Goal: Find specific page/section: Find specific page/section

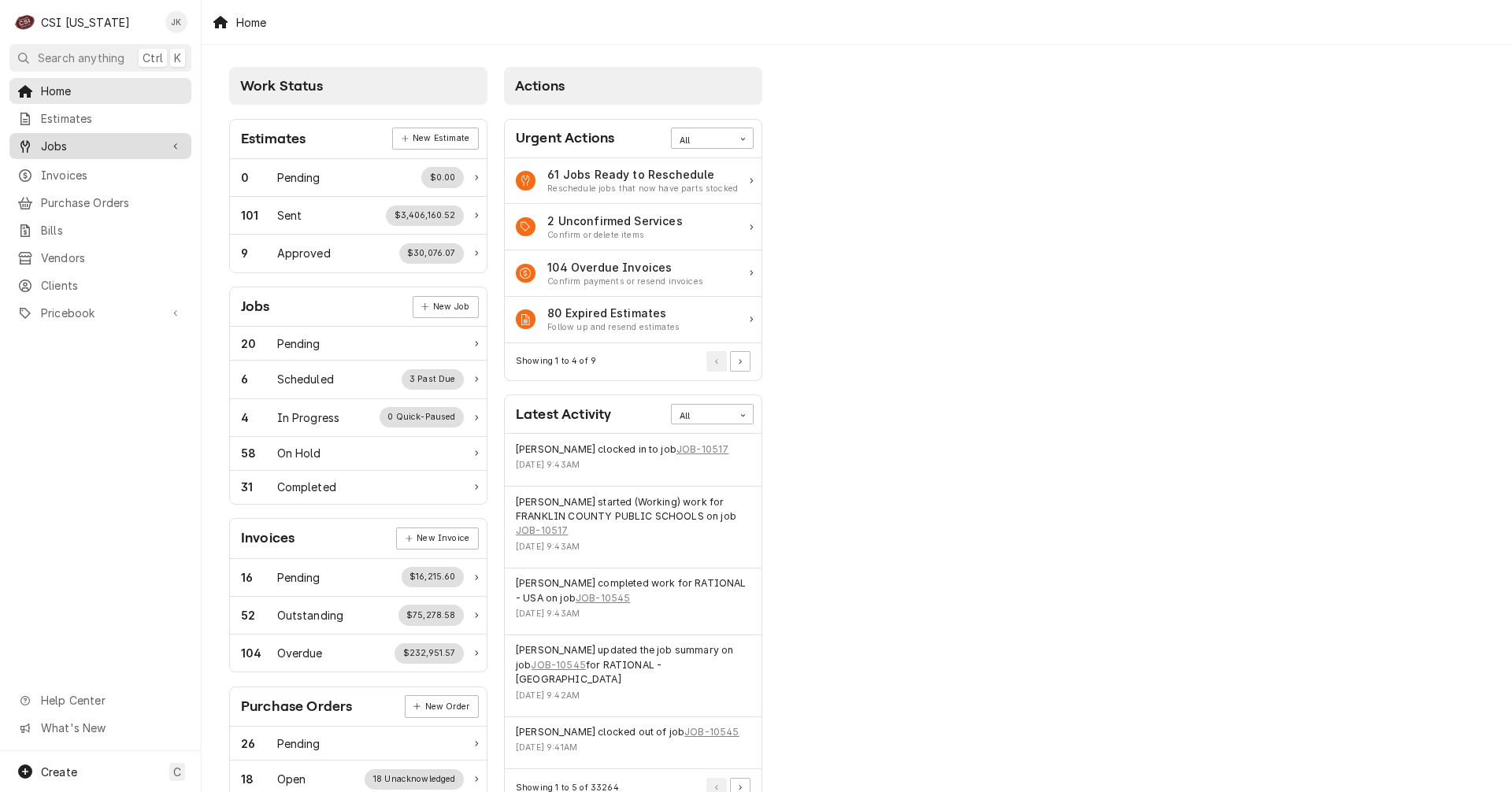
click at [70, 152] on link "Jobs" at bounding box center [101, 146] width 182 height 26
click at [76, 170] on span "Jobs" at bounding box center [112, 173] width 142 height 17
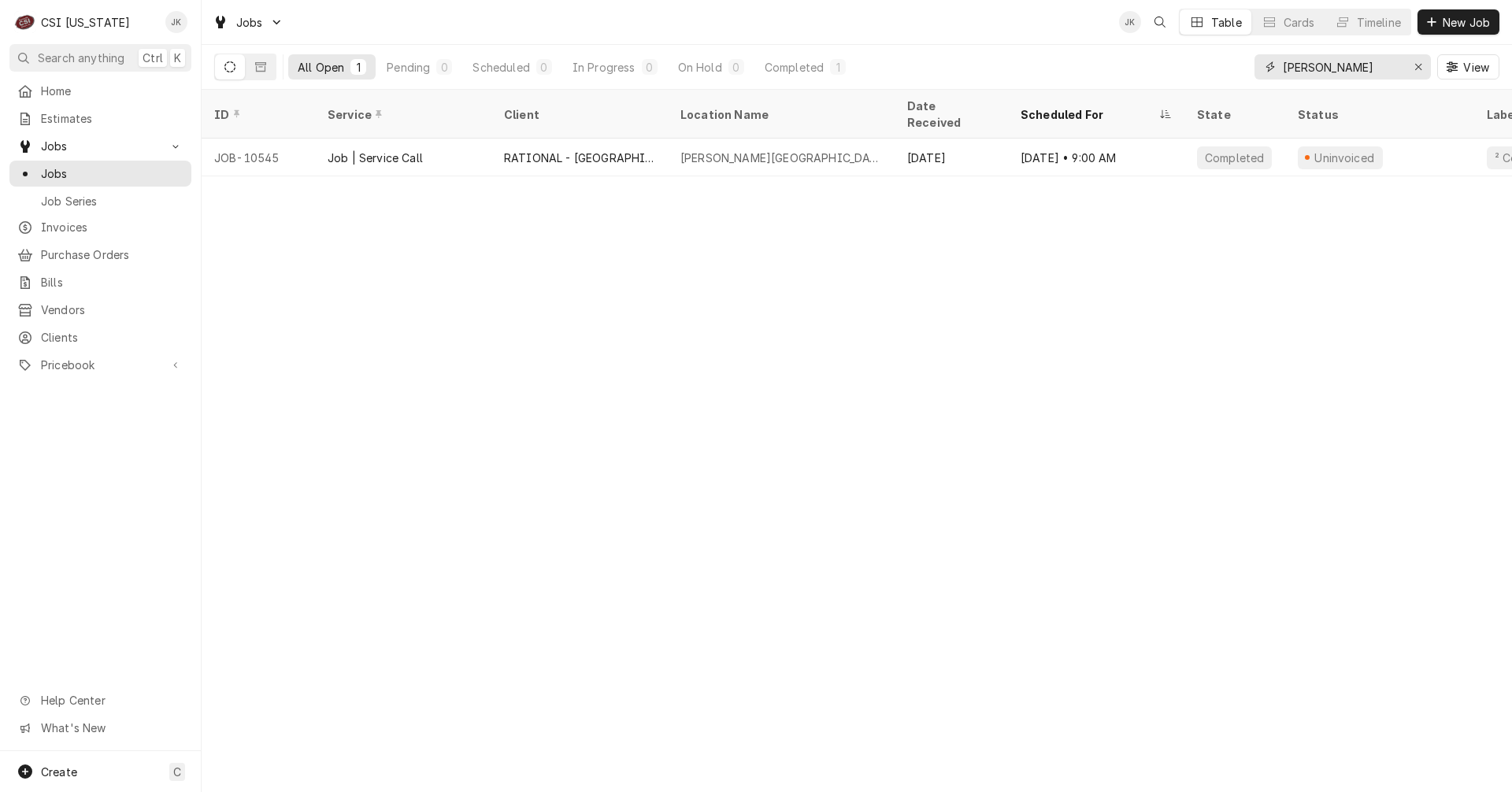
drag, startPoint x: 1356, startPoint y: 67, endPoint x: 1134, endPoint y: 57, distance: 222.2
click at [1134, 57] on div "All Open 1 Pending 0 Scheduled 0 In Progress 0 On Hold 0 Completed 1 slaughter …" at bounding box center [857, 67] width 1285 height 44
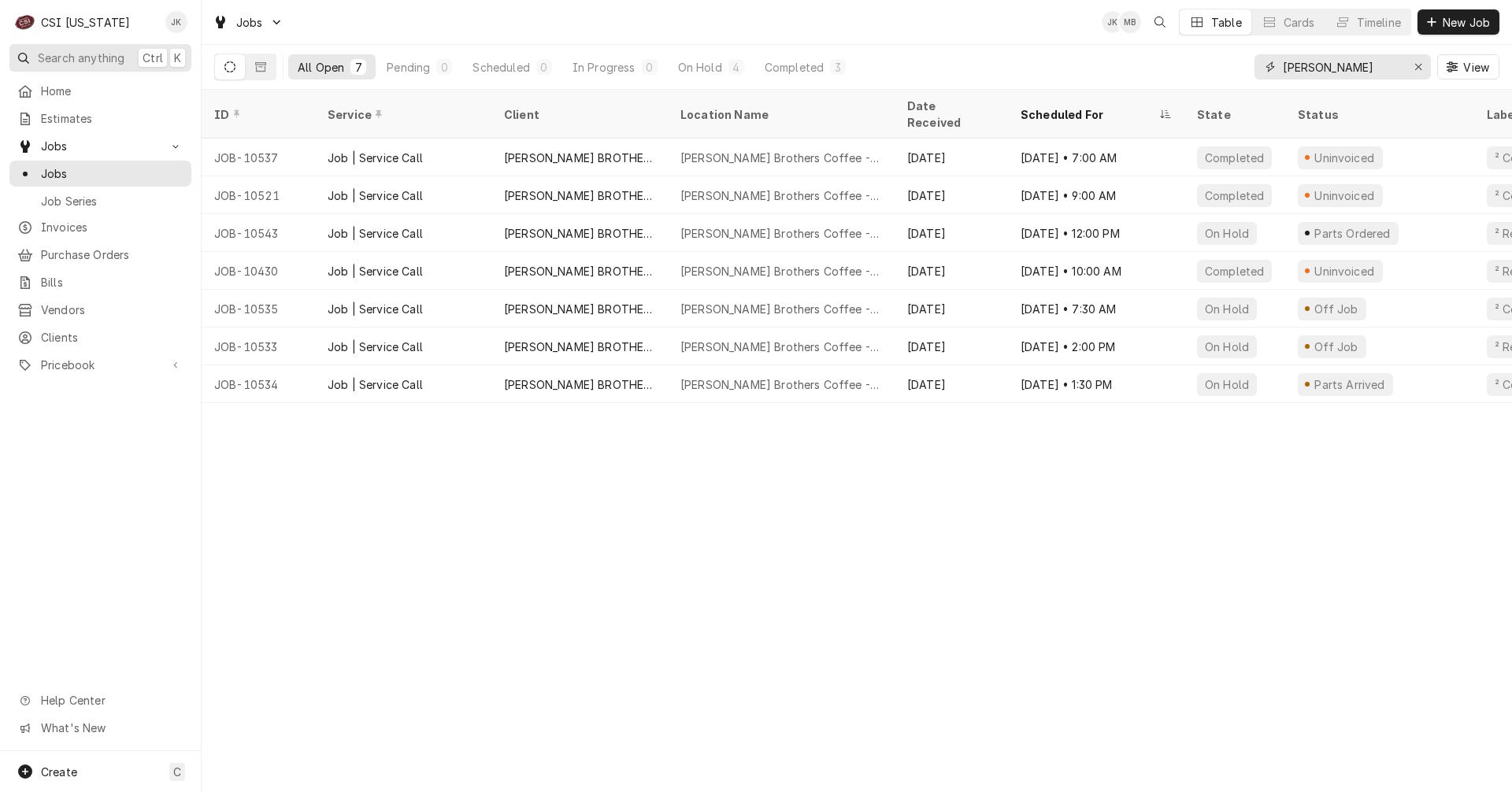
type input "hein"
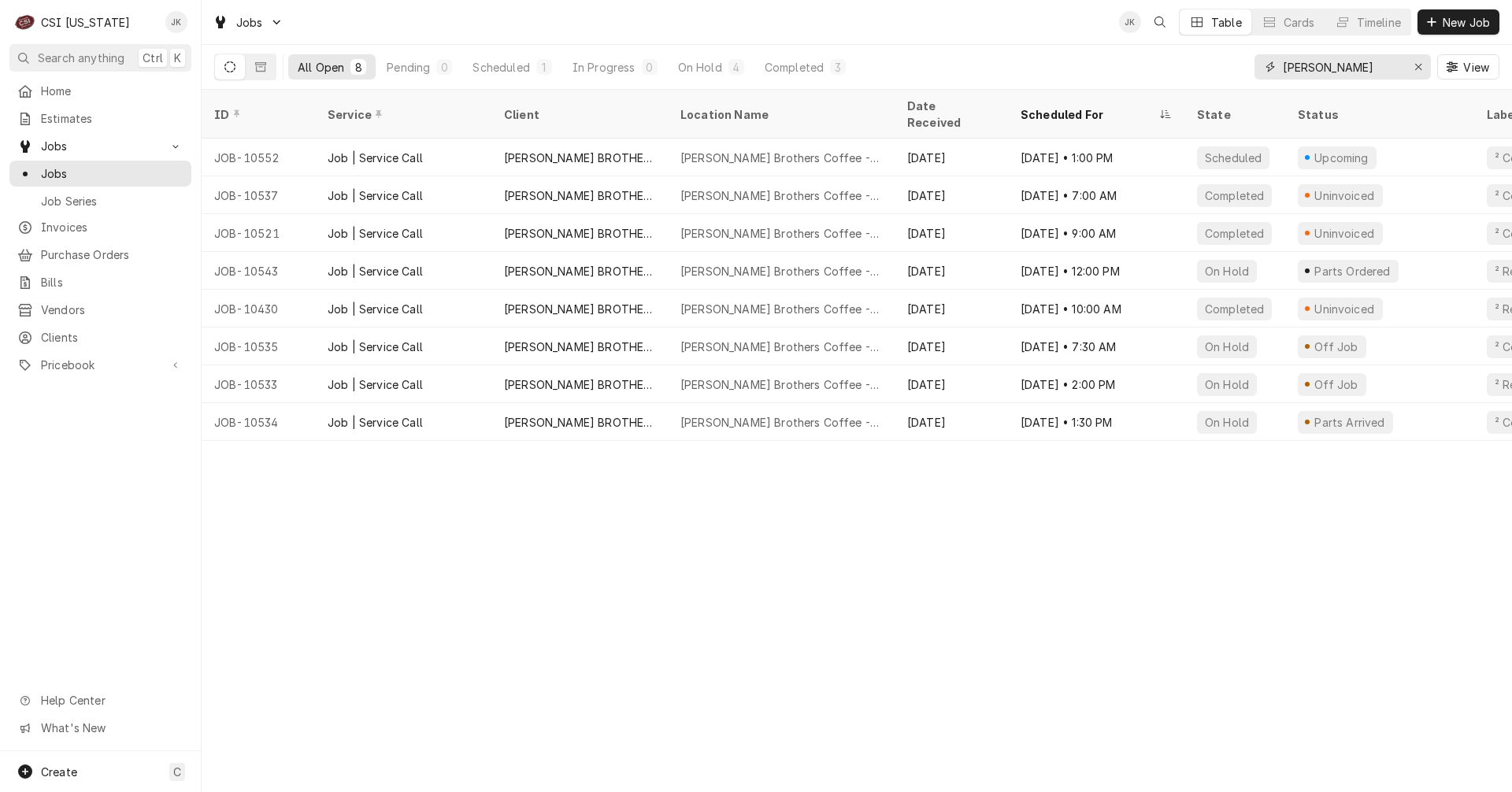
click at [1329, 63] on input "hein" at bounding box center [1341, 67] width 118 height 25
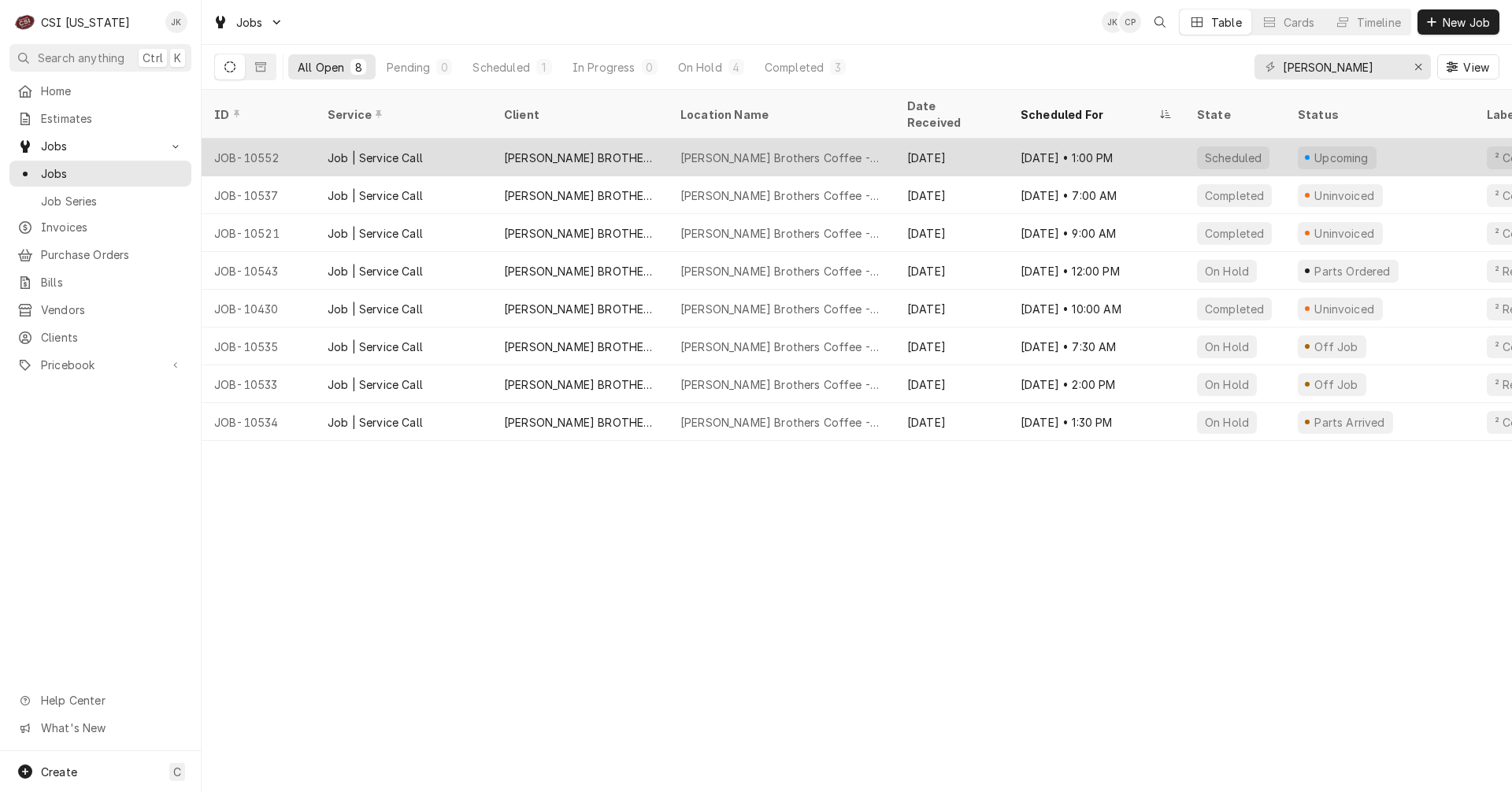
click at [554, 150] on div "HEINE BROTHERS COFFEE" at bounding box center [579, 157] width 151 height 17
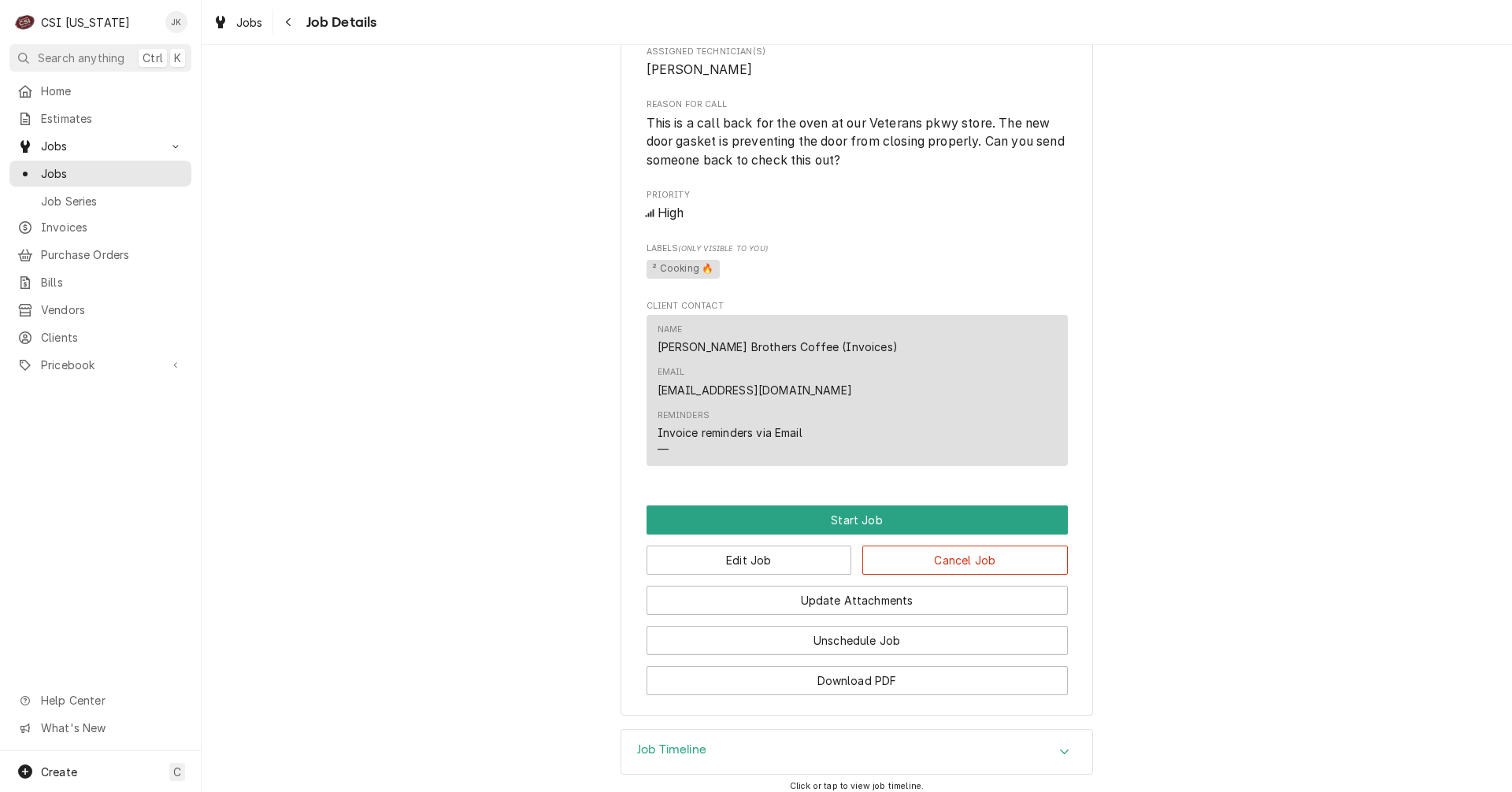
scroll to position [708, 0]
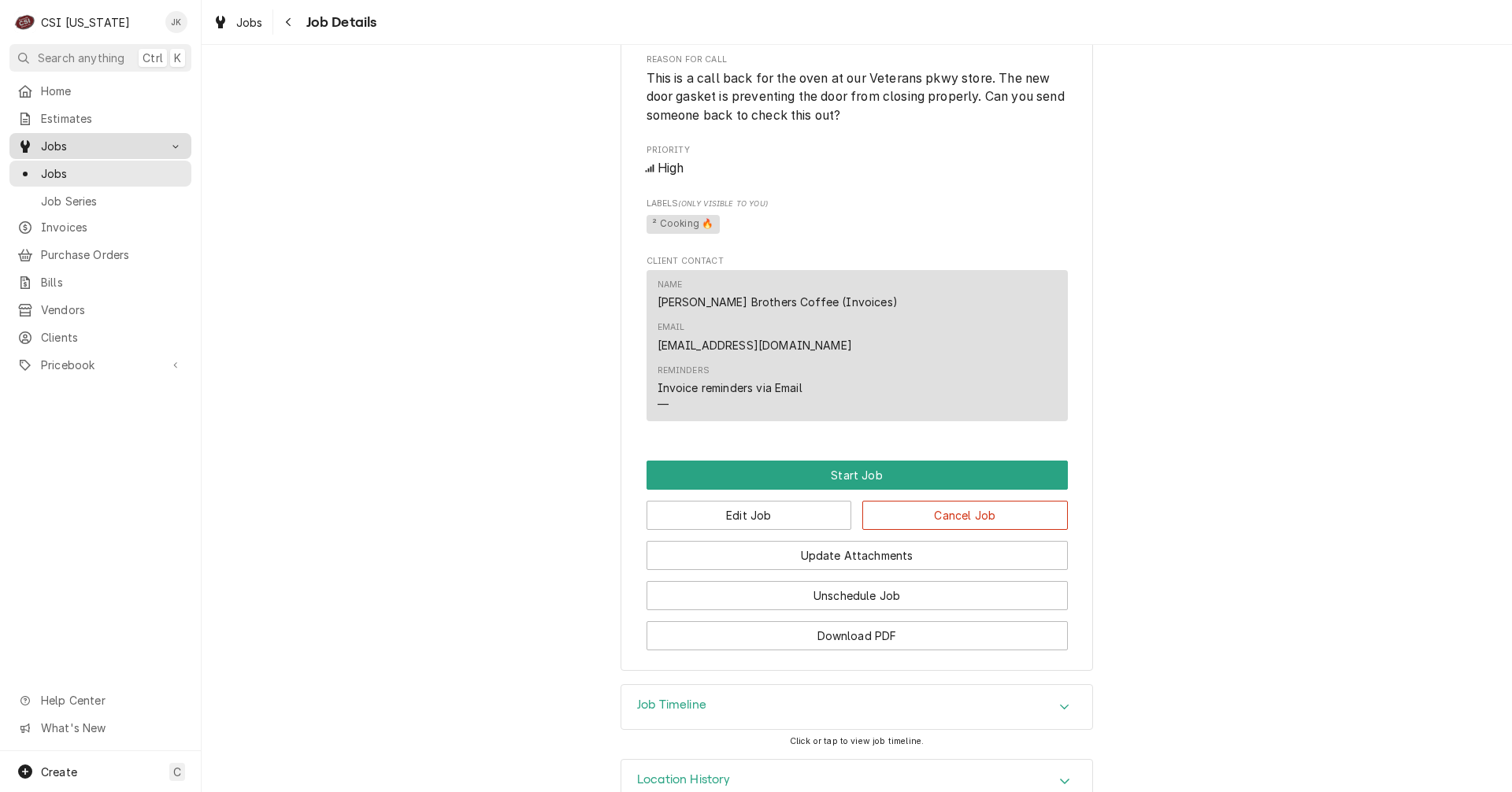
click at [32, 138] on div "Dynamic Content Wrapper" at bounding box center [25, 146] width 16 height 16
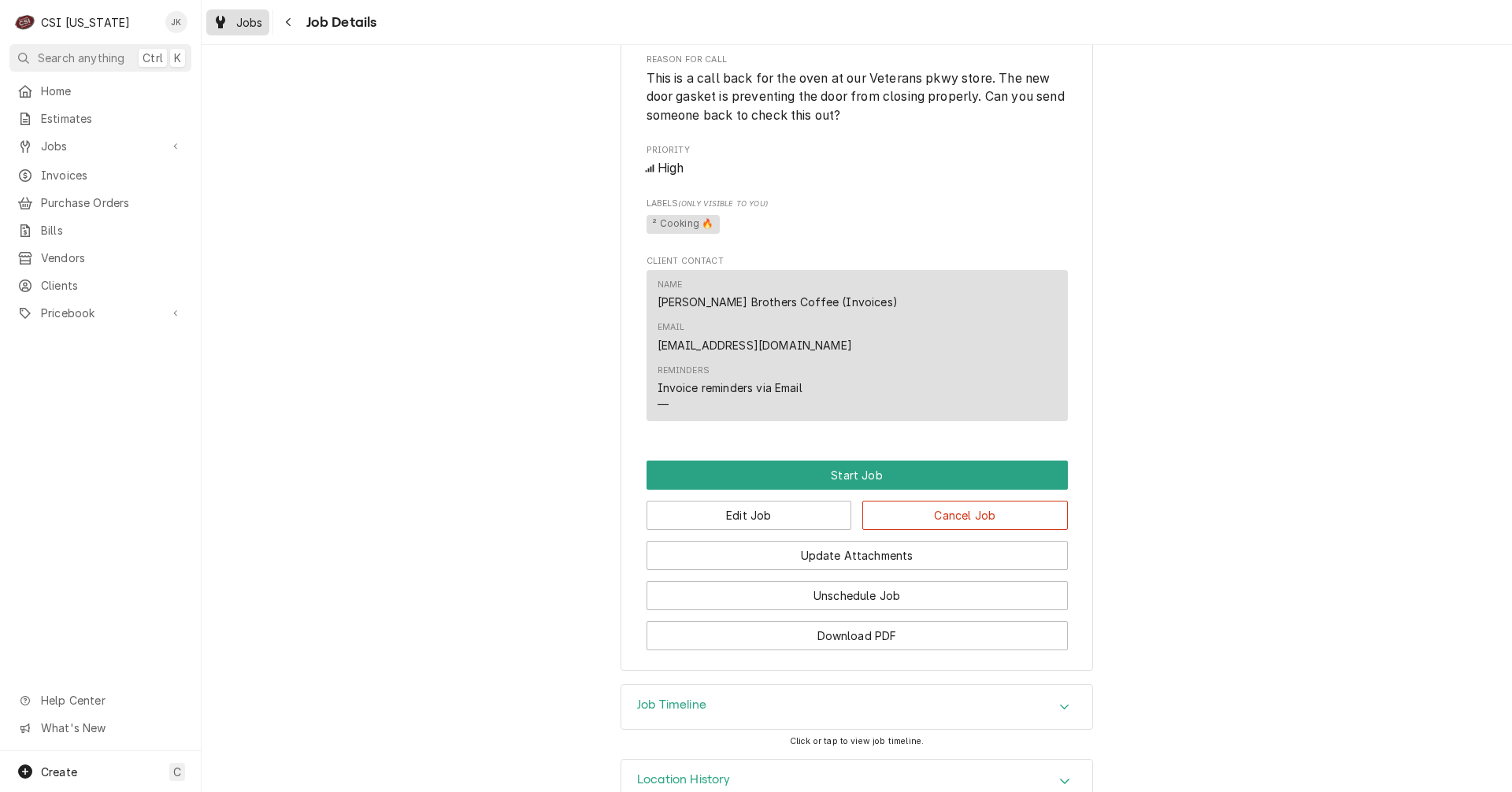
click at [244, 20] on span "Jobs" at bounding box center [249, 22] width 27 height 17
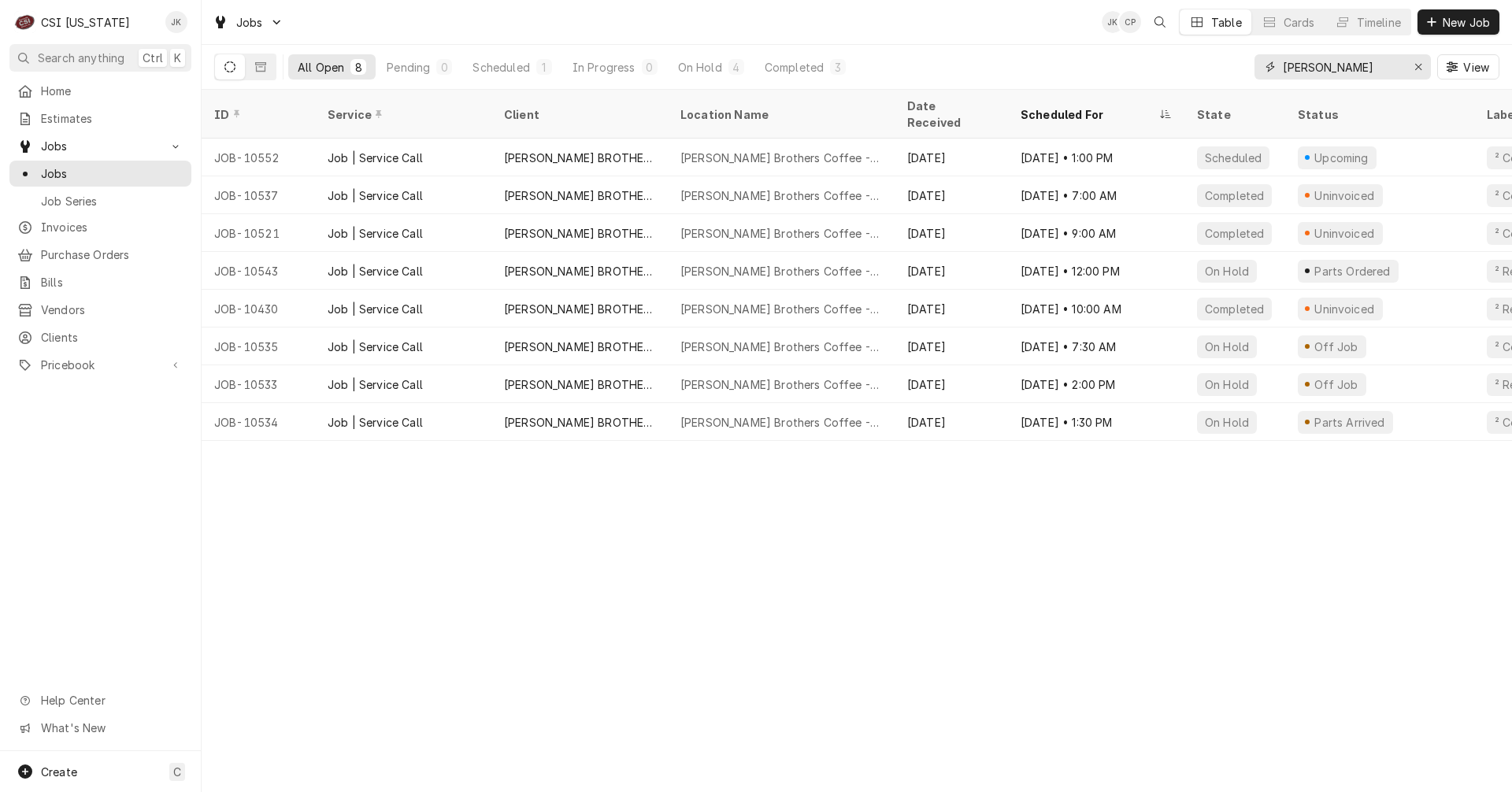
drag, startPoint x: 1328, startPoint y: 73, endPoint x: 1226, endPoint y: 66, distance: 102.2
click at [1226, 66] on div "All Open 8 Pending 0 Scheduled 1 In Progress 0 On Hold 4 Completed 3 hein View" at bounding box center [857, 67] width 1285 height 44
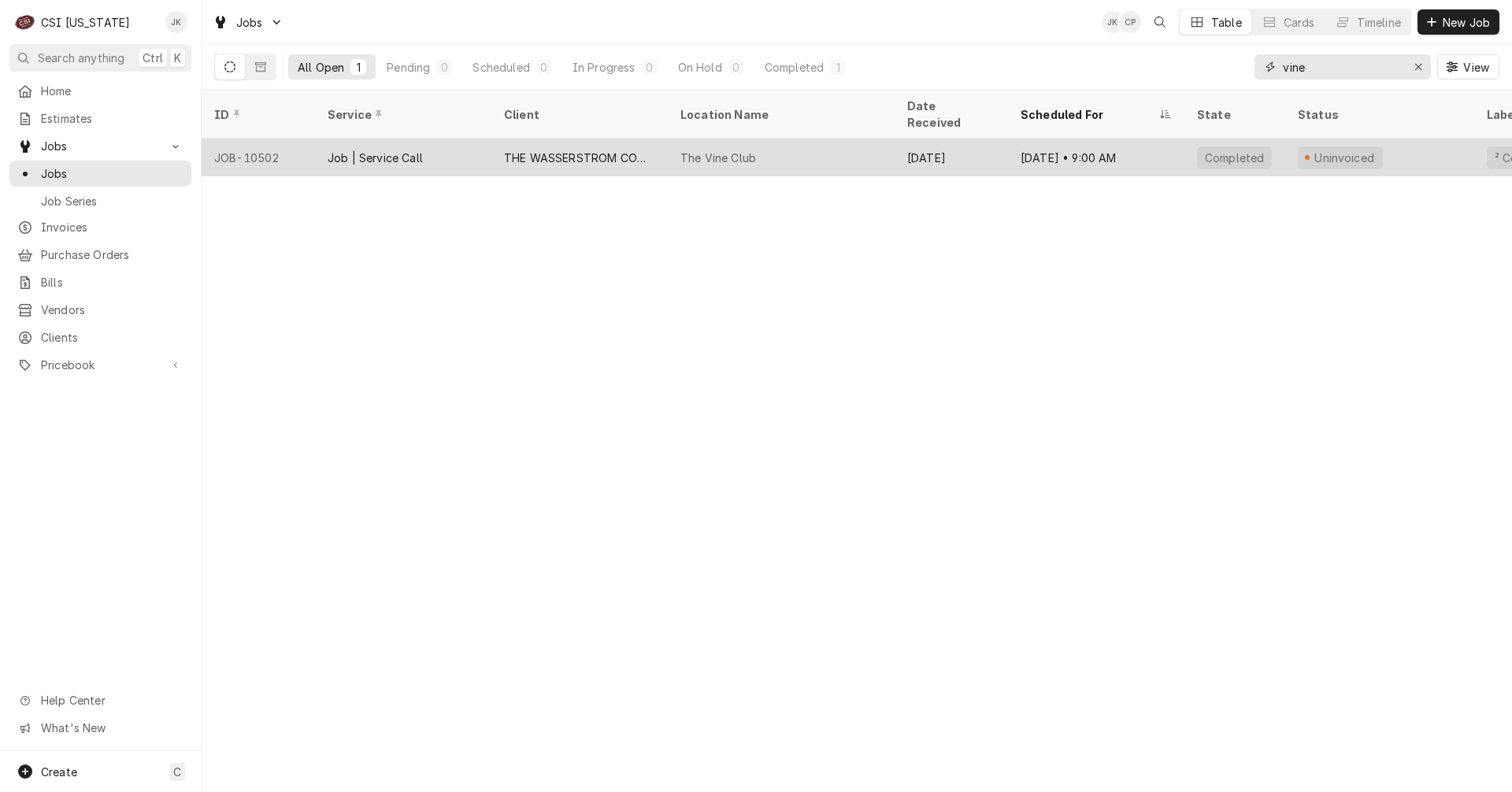
type input "vine"
click at [595, 138] on div "THE WASSERSTROM COMPANY - INSTALLS" at bounding box center [579, 157] width 177 height 38
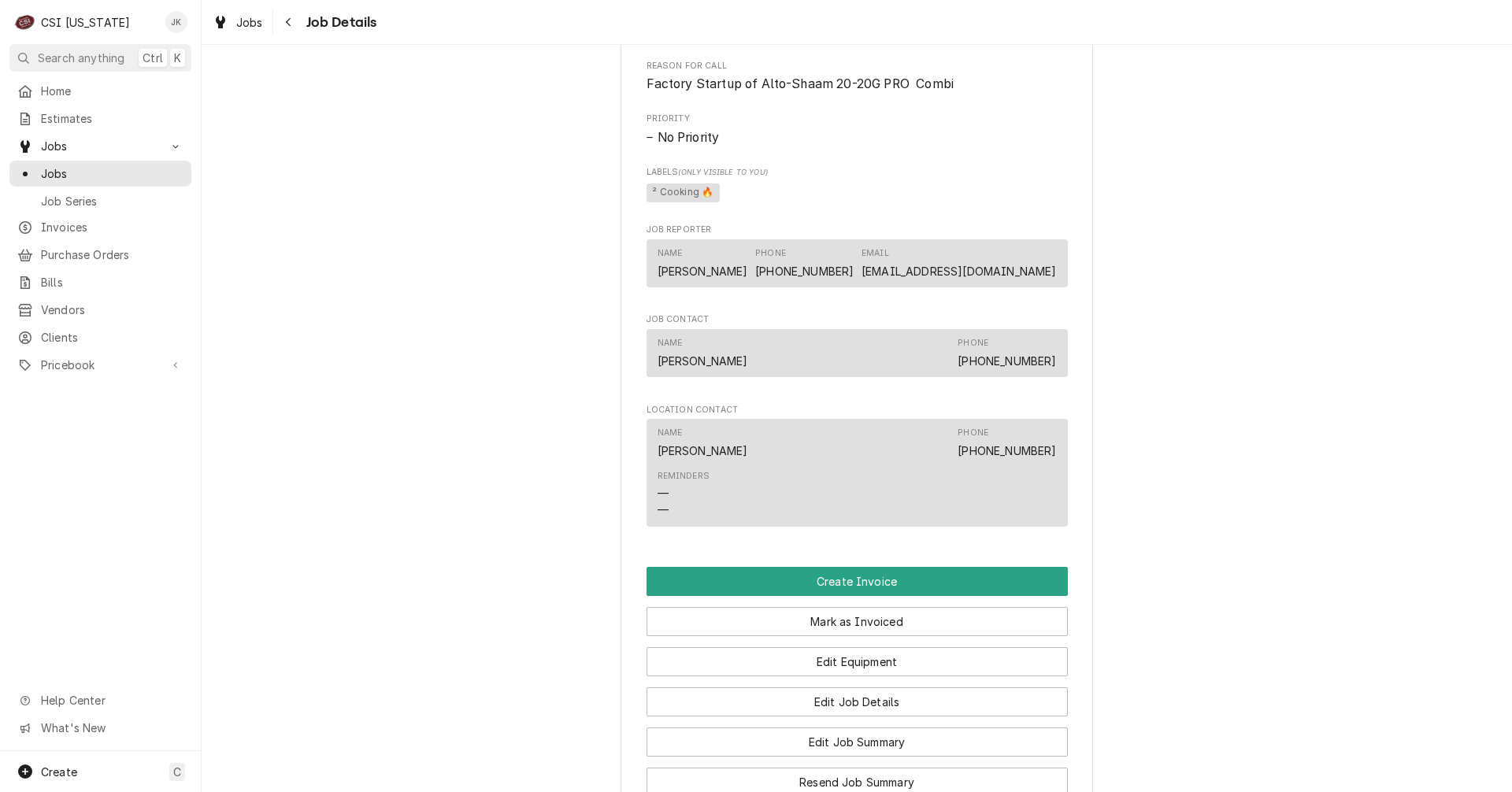
scroll to position [787, 0]
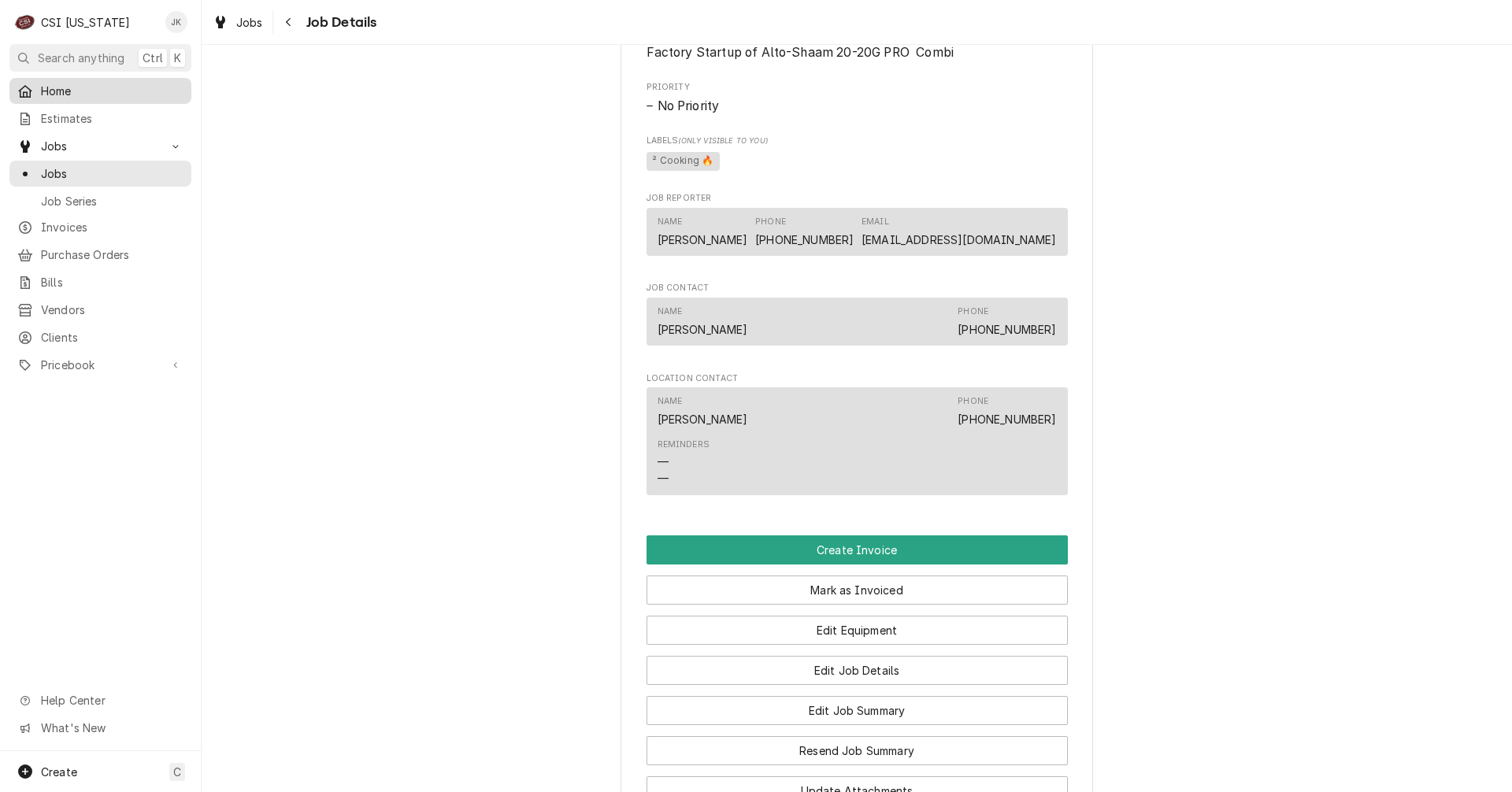
click at [45, 88] on span "Home" at bounding box center [112, 90] width 142 height 17
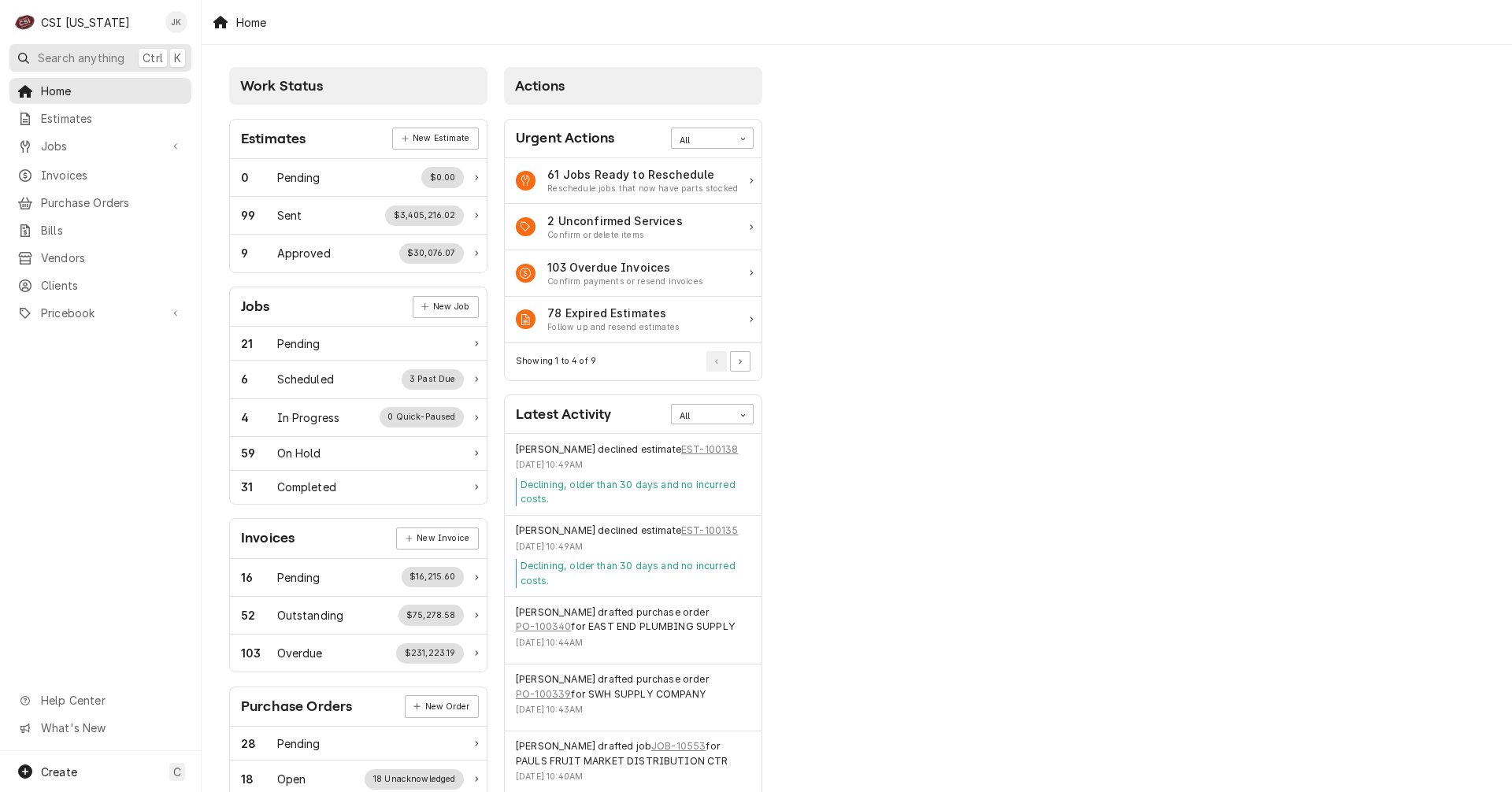
click at [51, 59] on span "Search anything" at bounding box center [81, 58] width 86 height 17
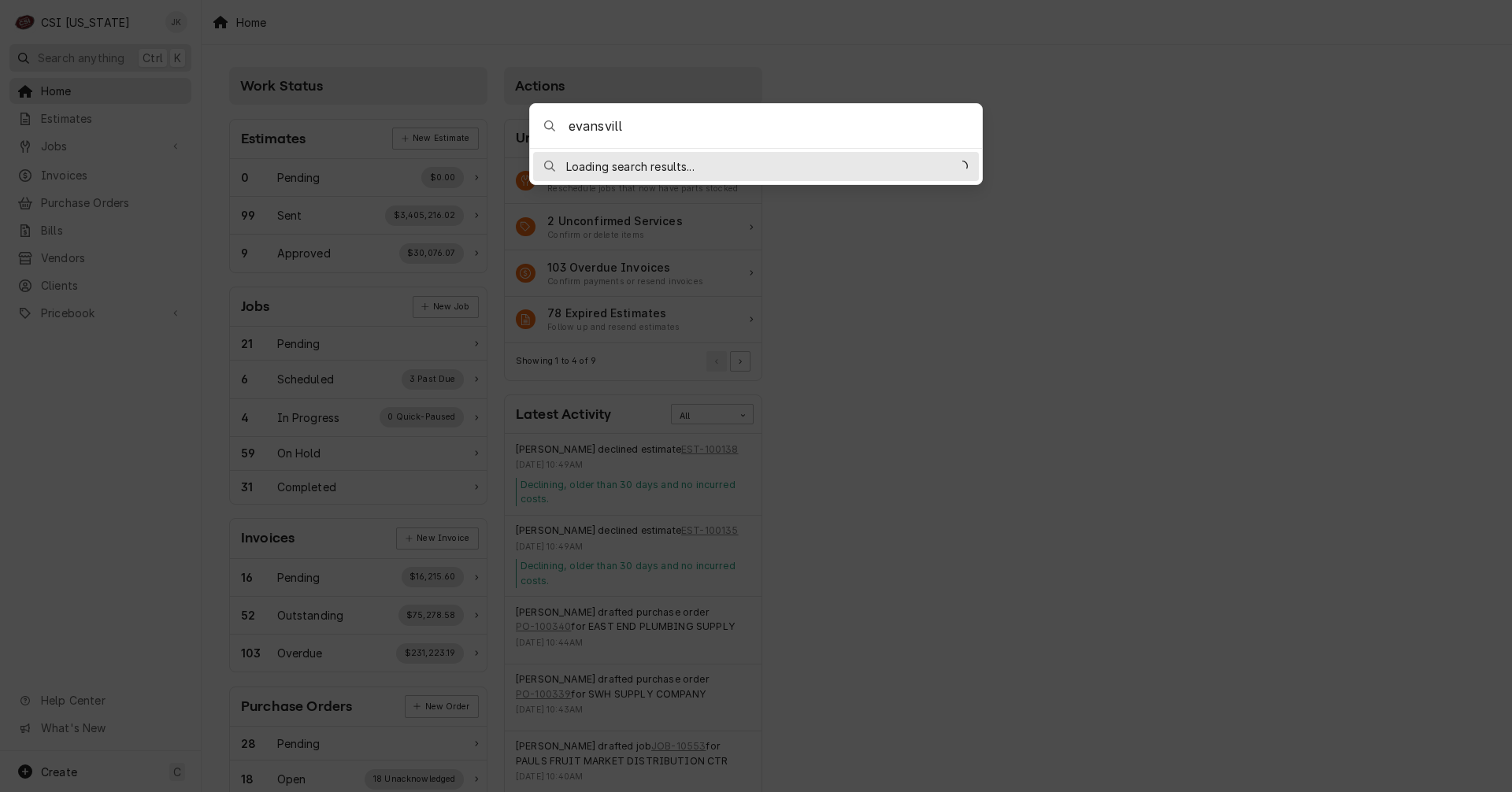
type input "[GEOGRAPHIC_DATA]"
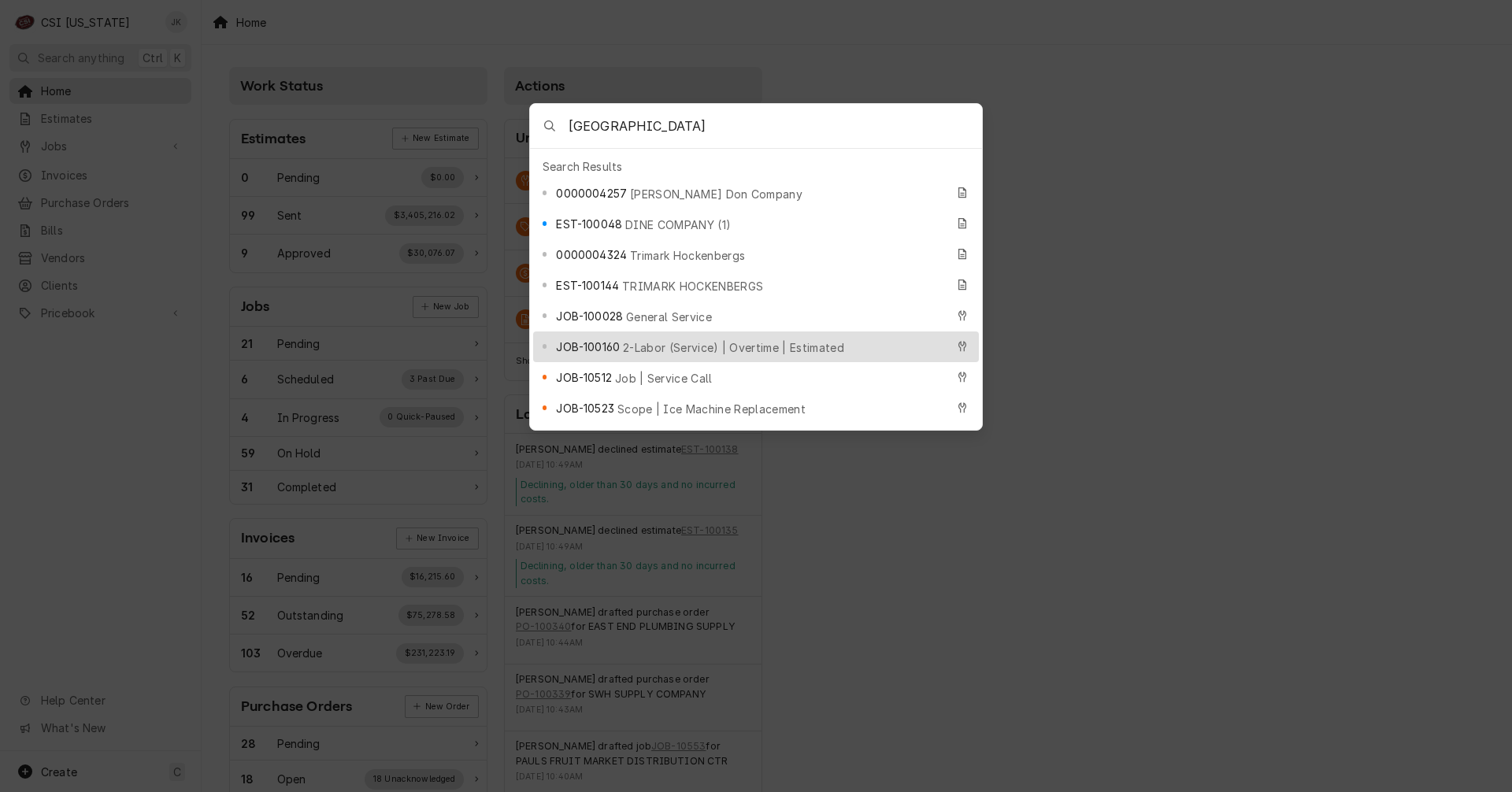
click at [68, 150] on body "C CSI Kentucky JK Search anything Ctrl K Home Estimates Jobs Jobs Job Series In…" at bounding box center [756, 396] width 1512 height 792
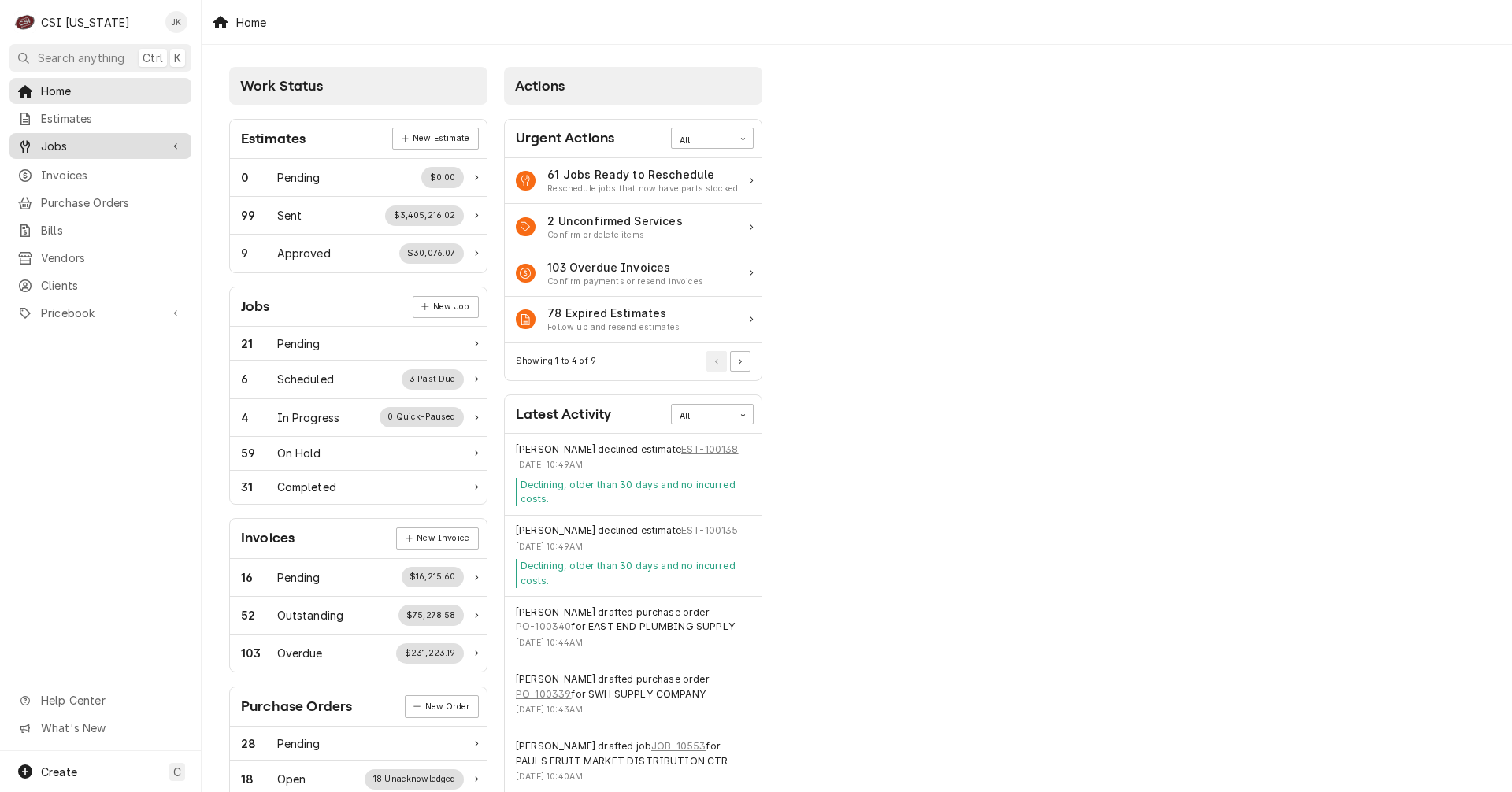
click at [59, 142] on span "Jobs" at bounding box center [101, 146] width 119 height 17
click at [66, 165] on span "Jobs" at bounding box center [112, 173] width 142 height 17
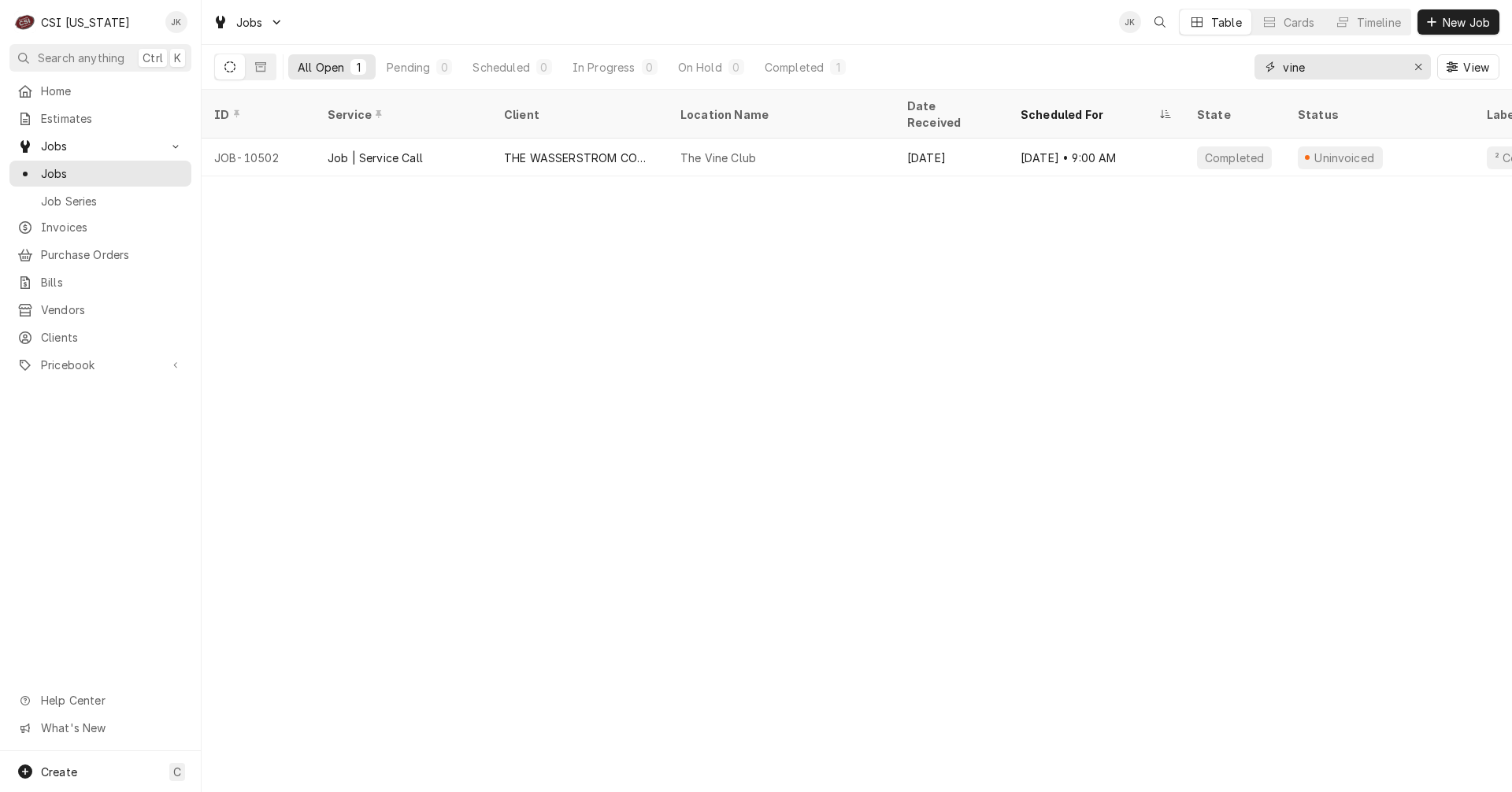
drag, startPoint x: 1326, startPoint y: 70, endPoint x: 1187, endPoint y: 63, distance: 139.2
click at [1189, 65] on div "All Open 1 Pending 0 Scheduled 0 In Progress 0 On Hold 0 Completed 1 vine View" at bounding box center [857, 67] width 1285 height 44
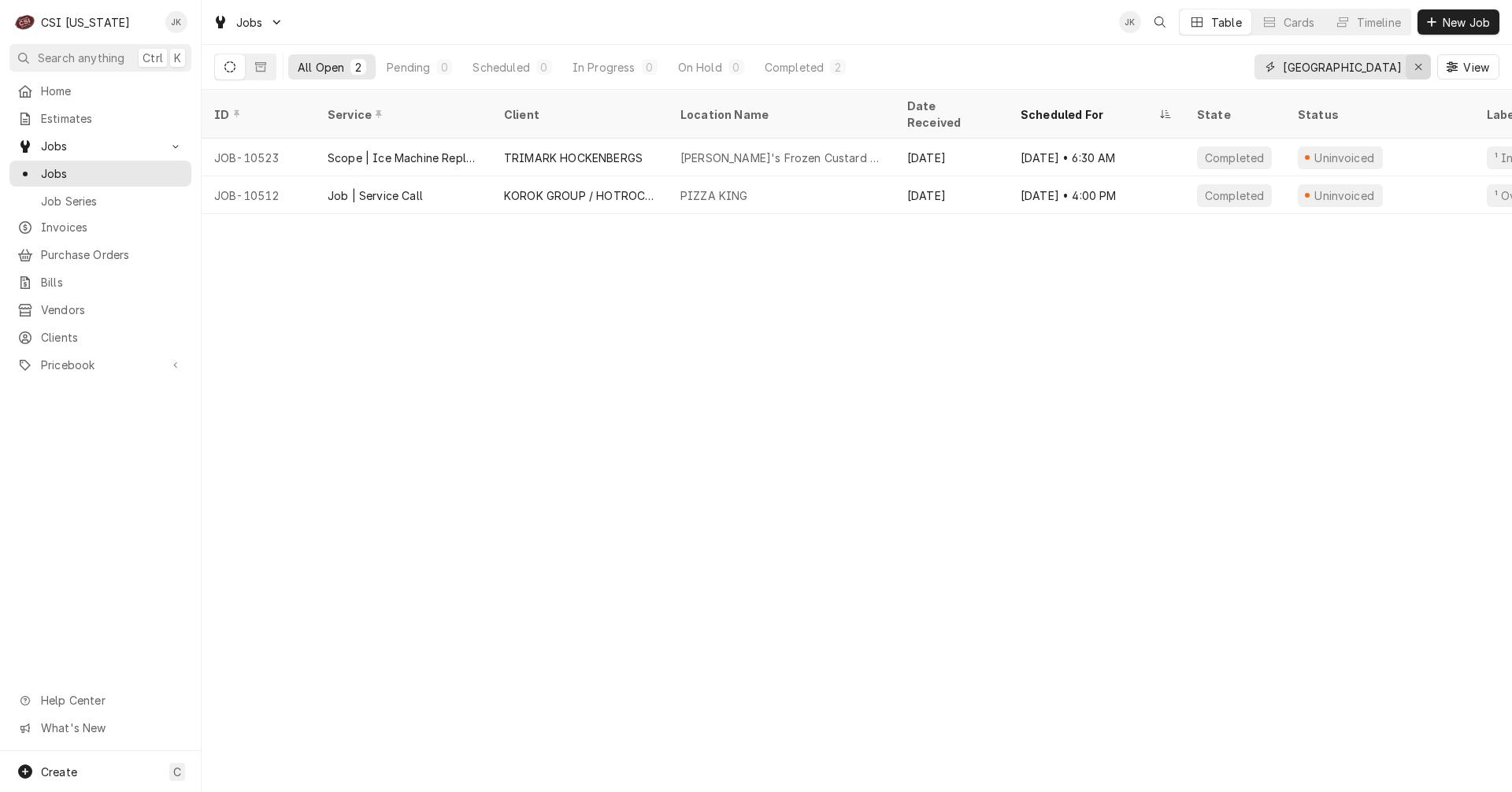
type input "evansville"
click at [1414, 66] on icon "Erase input" at bounding box center [1418, 67] width 9 height 11
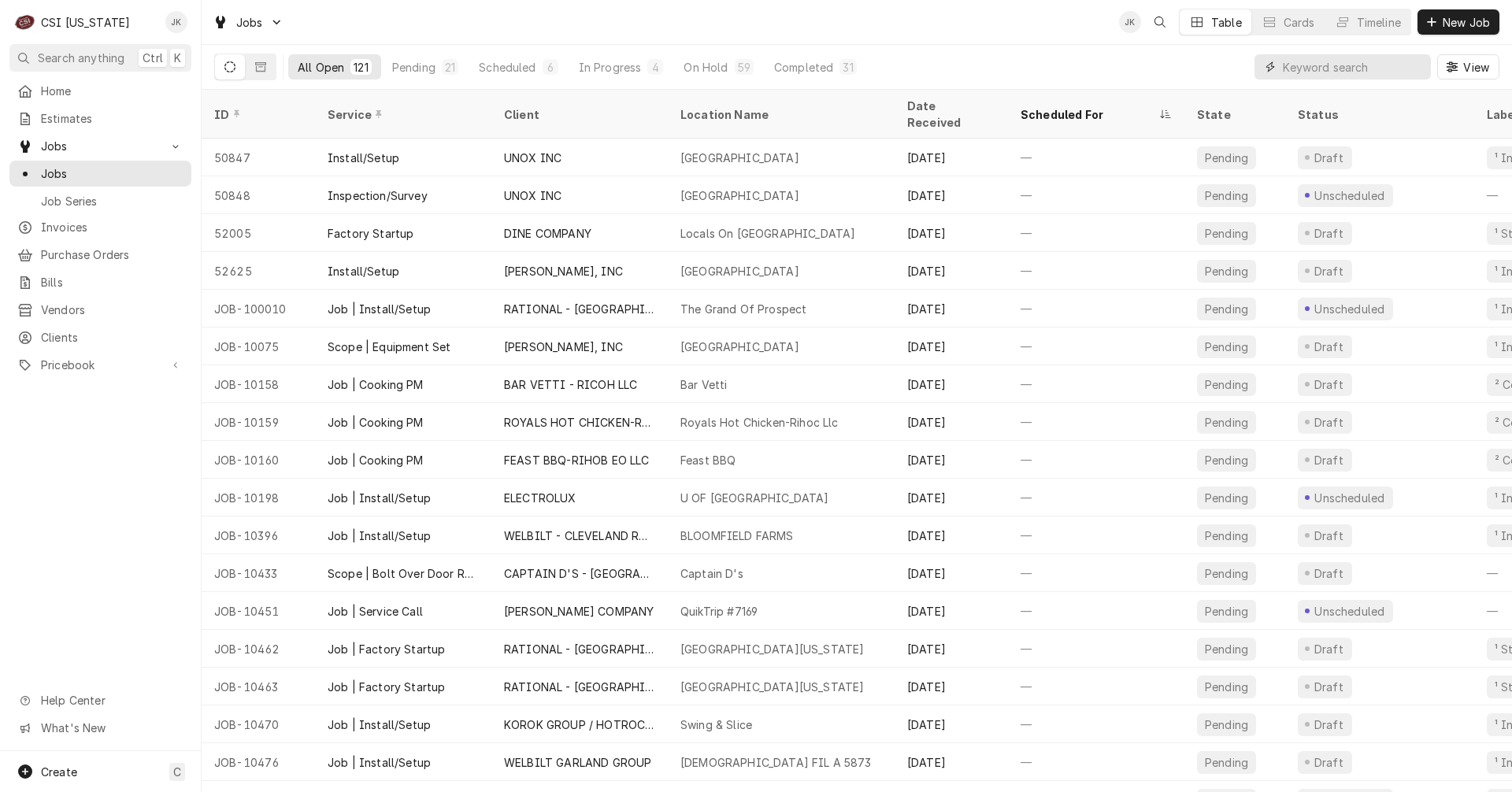
click at [1301, 63] on input "Dynamic Content Wrapper" at bounding box center [1352, 67] width 140 height 25
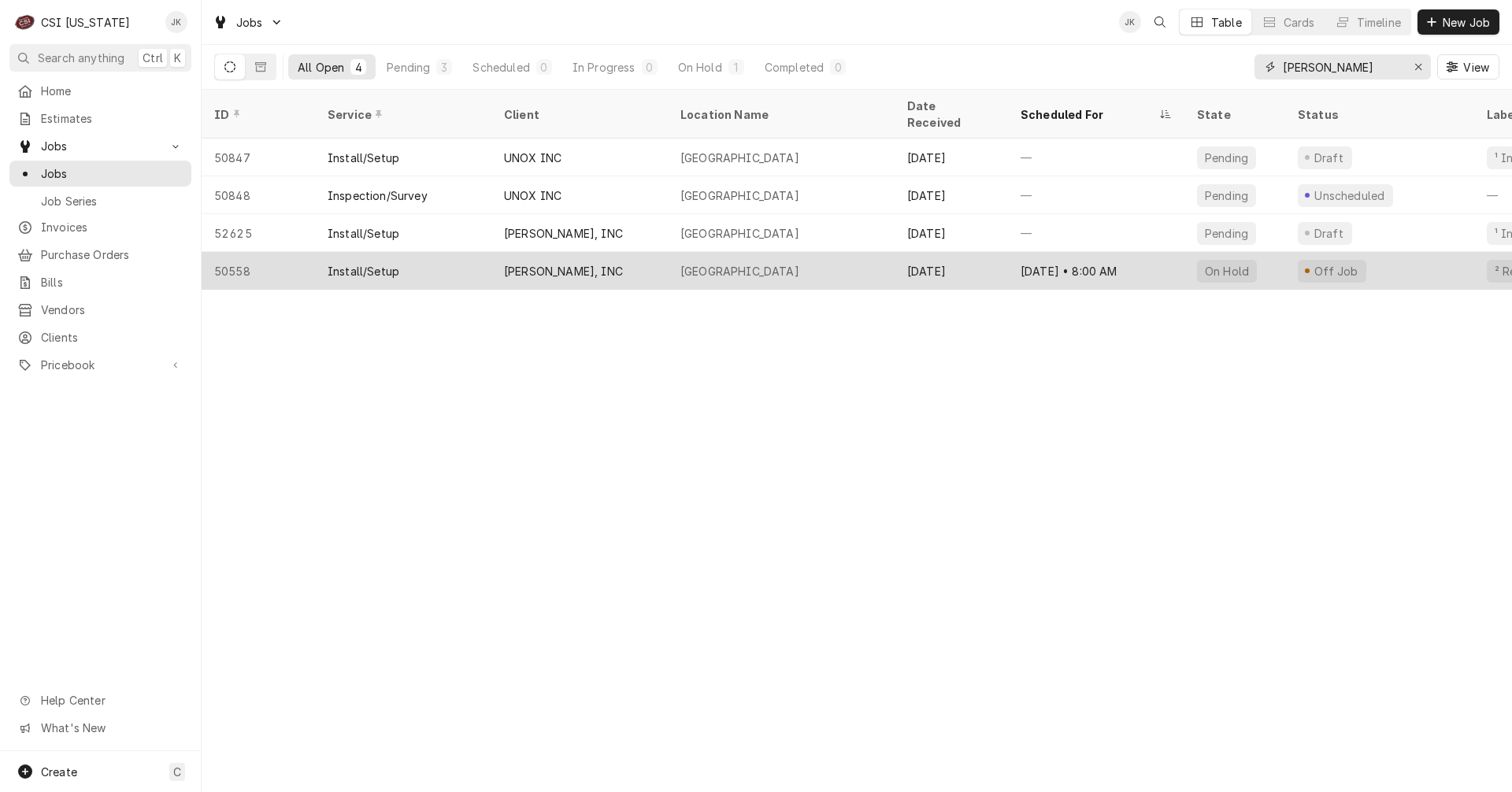
type input "[PERSON_NAME]"
click at [786, 252] on div "[GEOGRAPHIC_DATA]" at bounding box center [781, 271] width 226 height 38
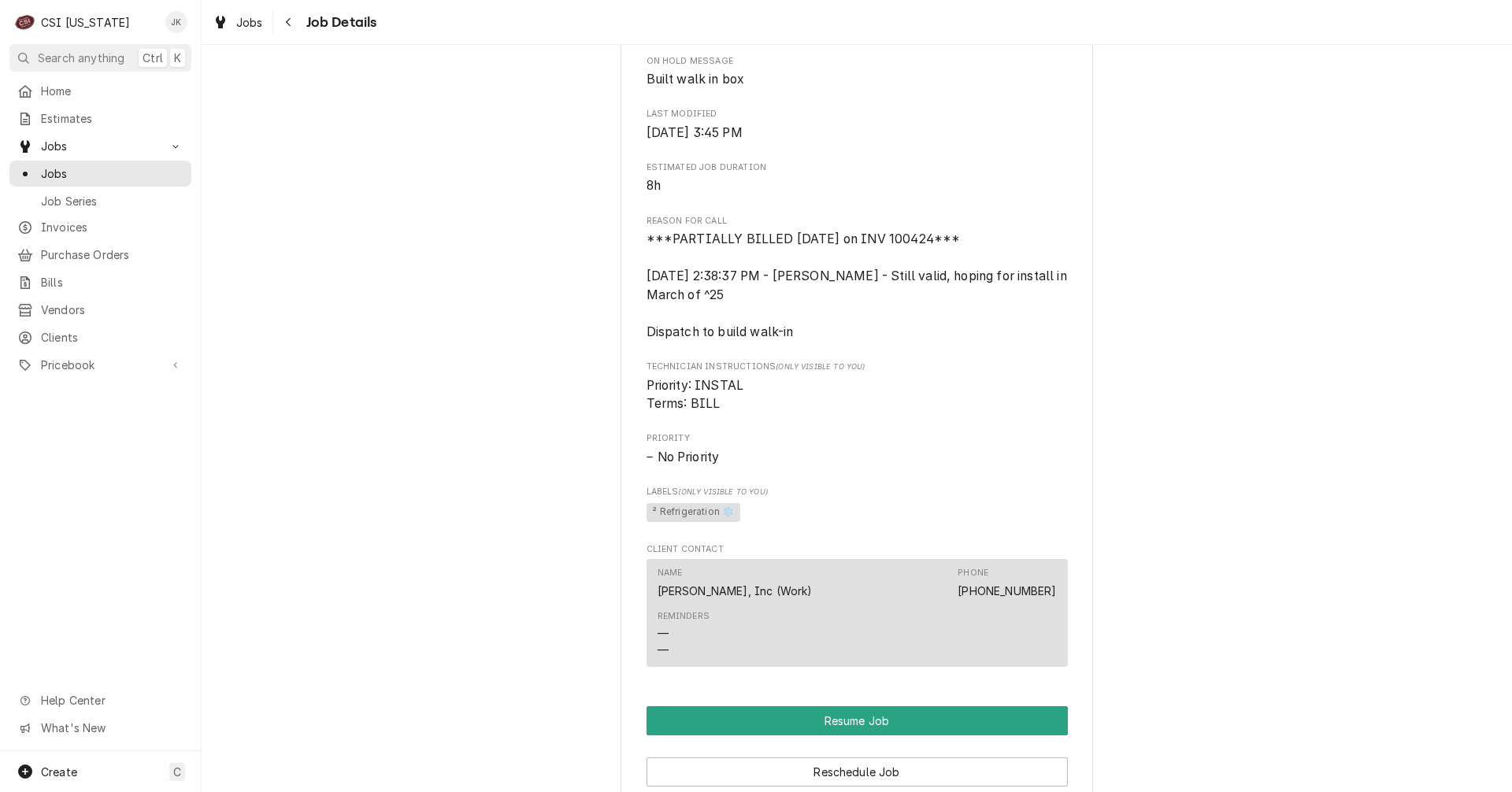
scroll to position [569, 0]
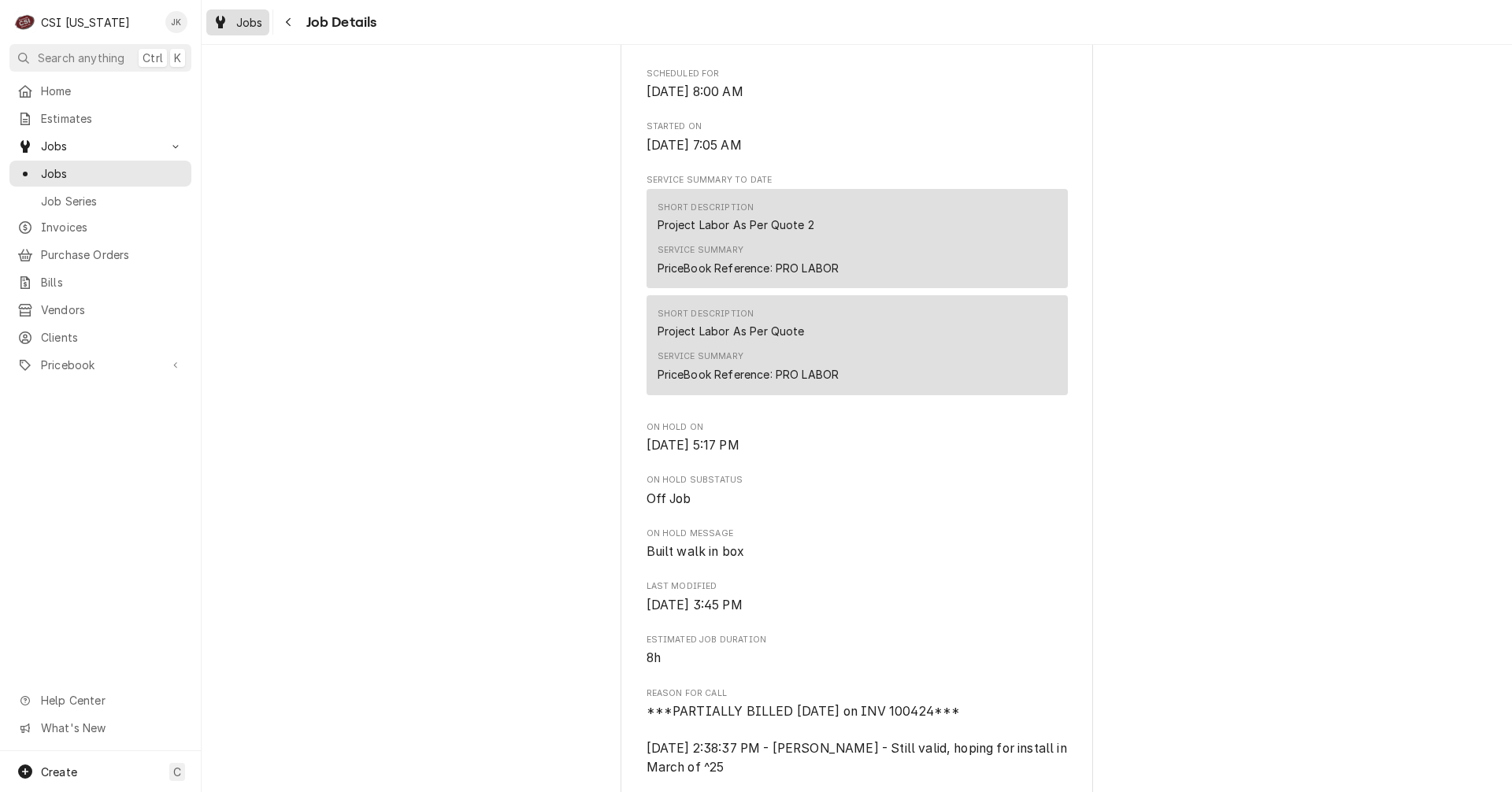
click at [262, 20] on span "Jobs" at bounding box center [249, 22] width 27 height 17
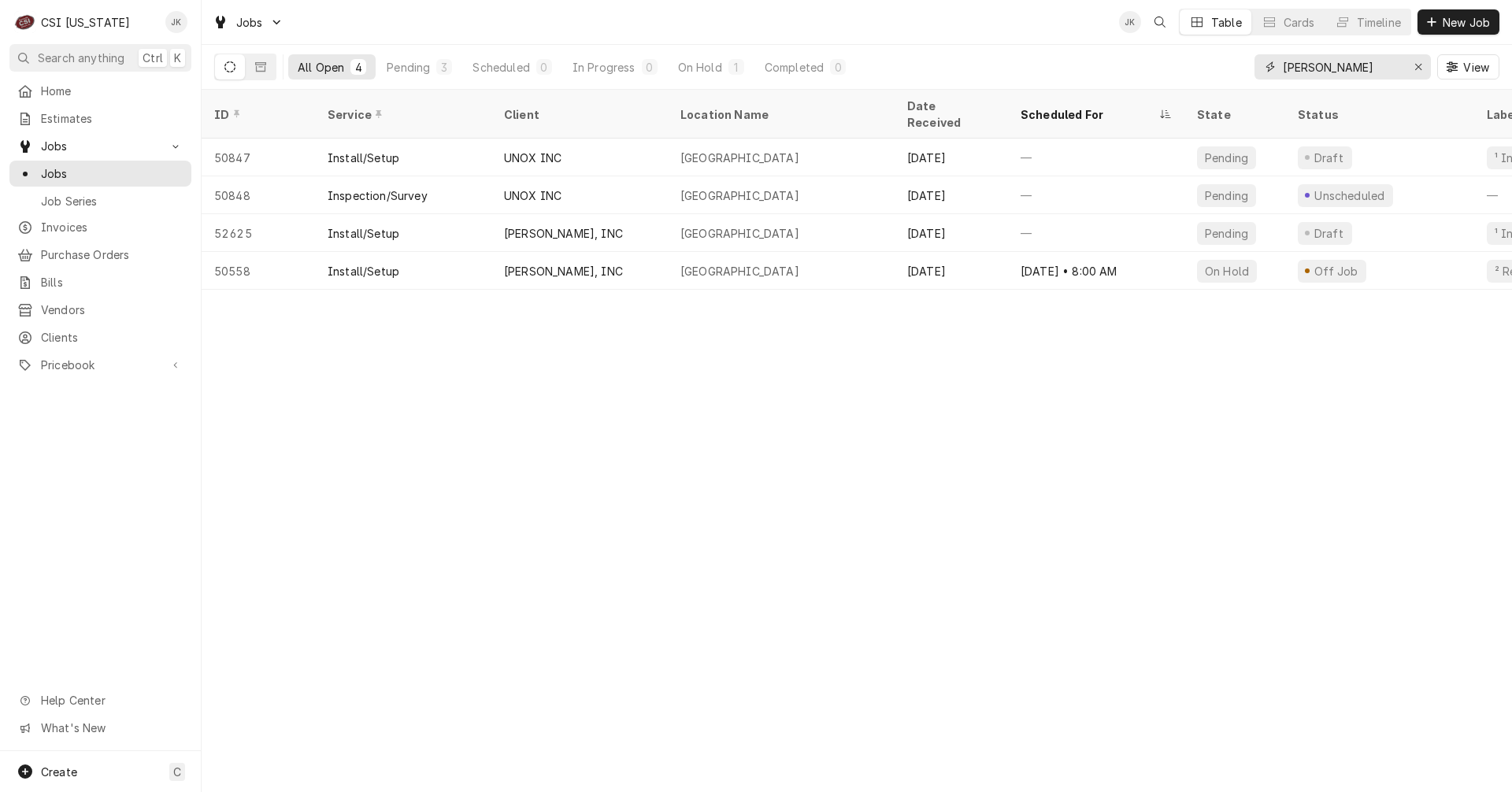
click at [1419, 64] on icon "Erase input" at bounding box center [1418, 67] width 9 height 11
